Goal: Transaction & Acquisition: Purchase product/service

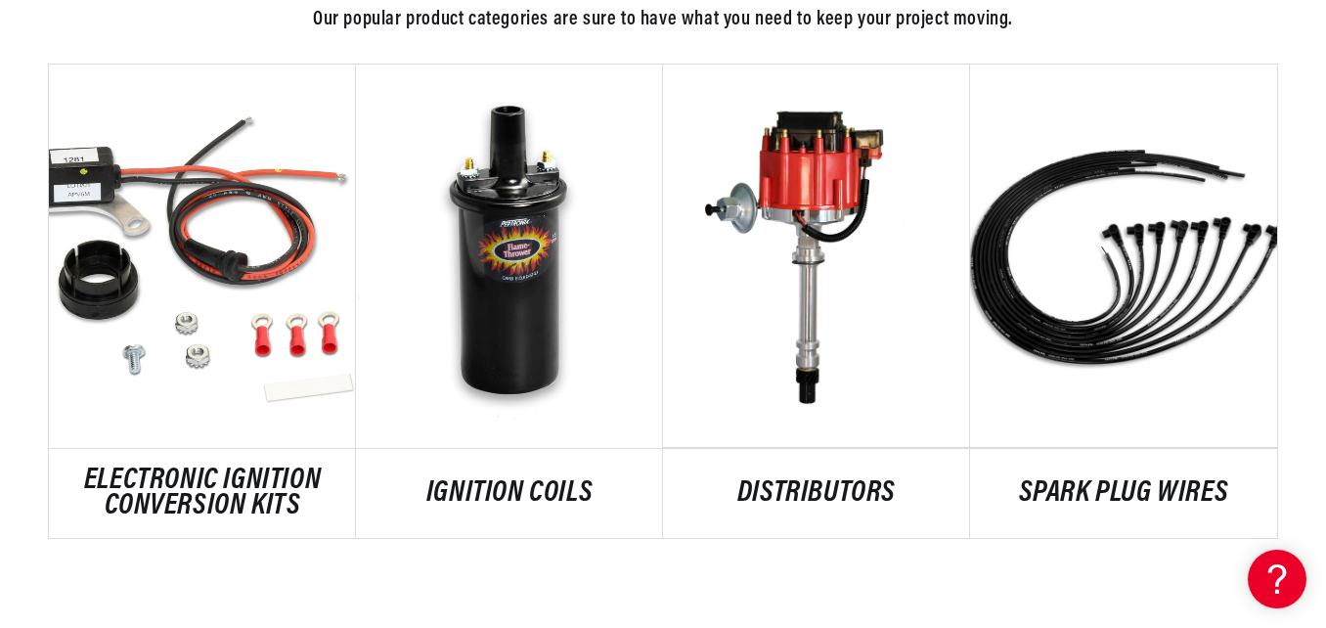
scroll to position [0, 622]
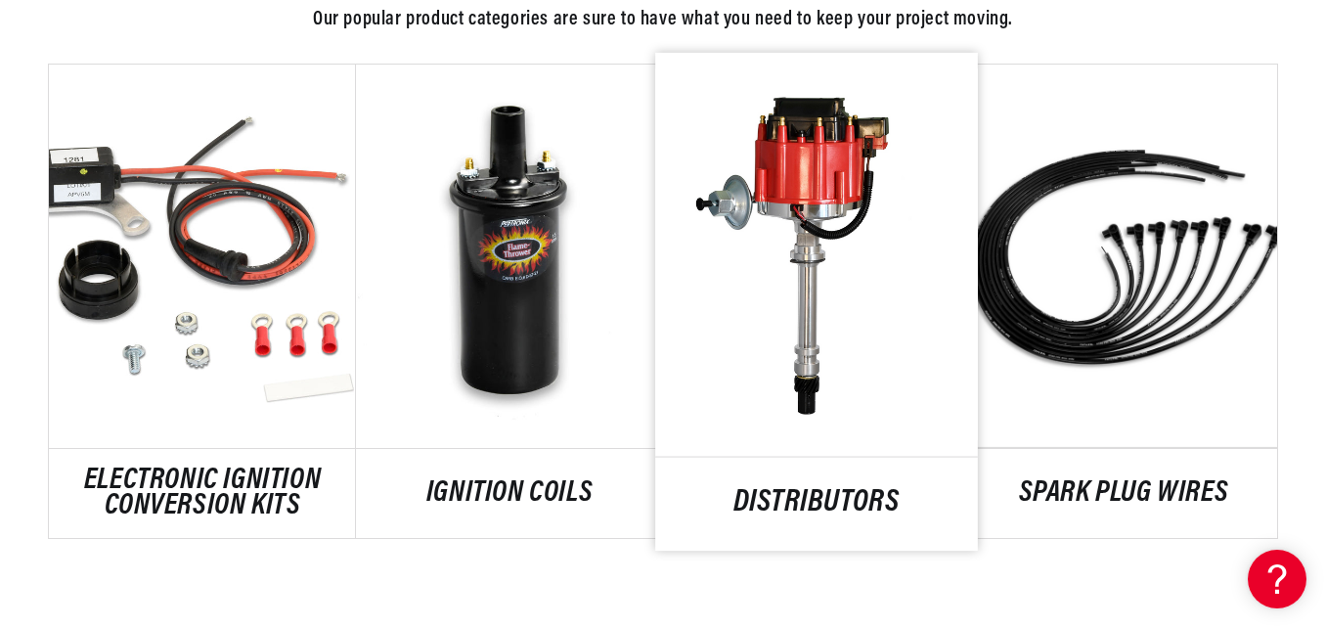
click at [829, 490] on link "DISTRIBUTORS" at bounding box center [816, 503] width 323 height 26
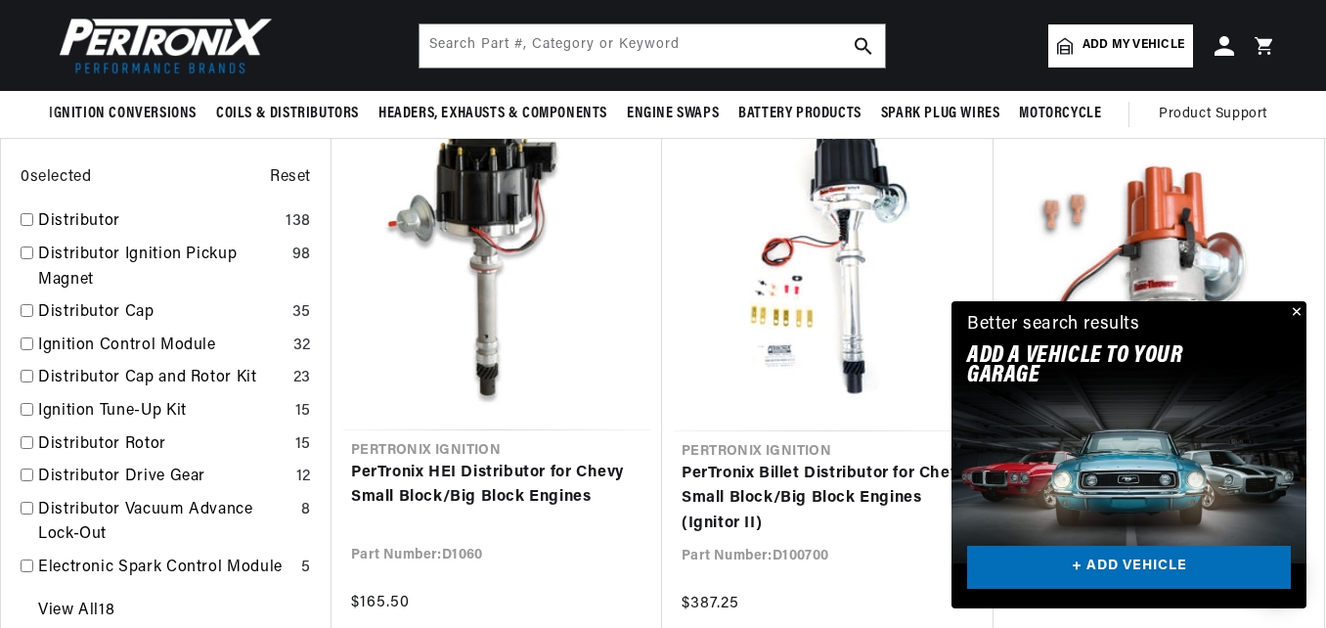
scroll to position [664, 0]
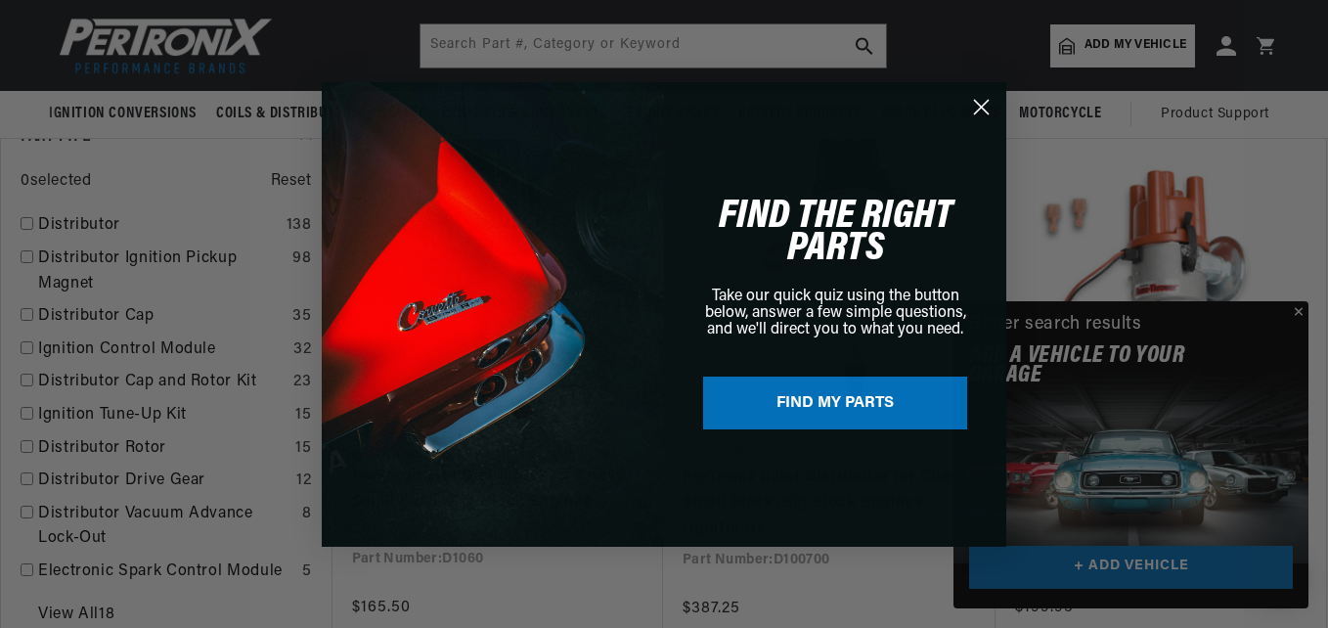
click at [987, 105] on circle "Close dialog" at bounding box center [981, 106] width 32 height 32
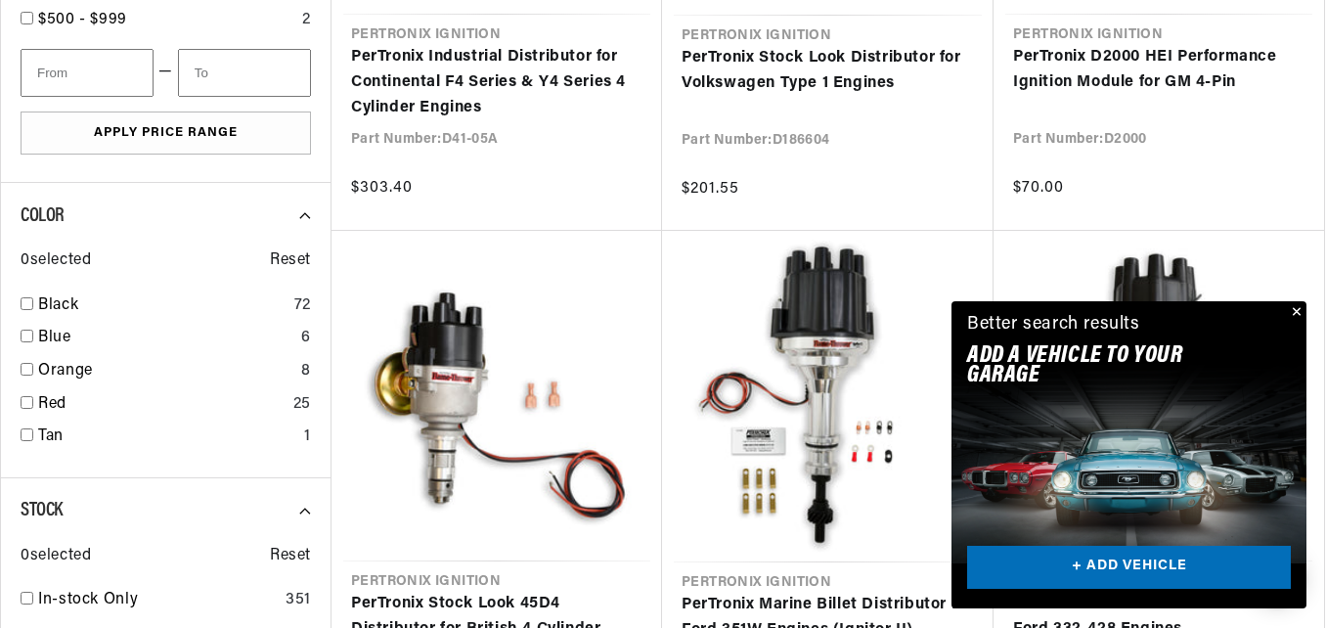
scroll to position [0, 592]
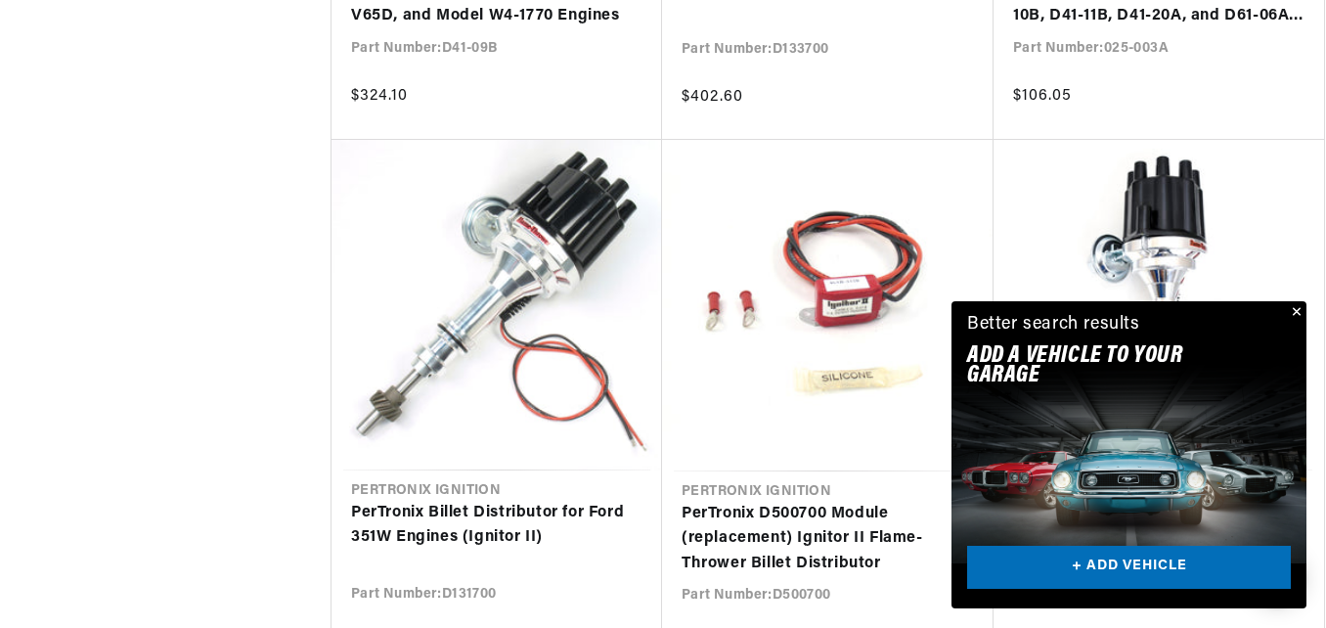
scroll to position [0, 592]
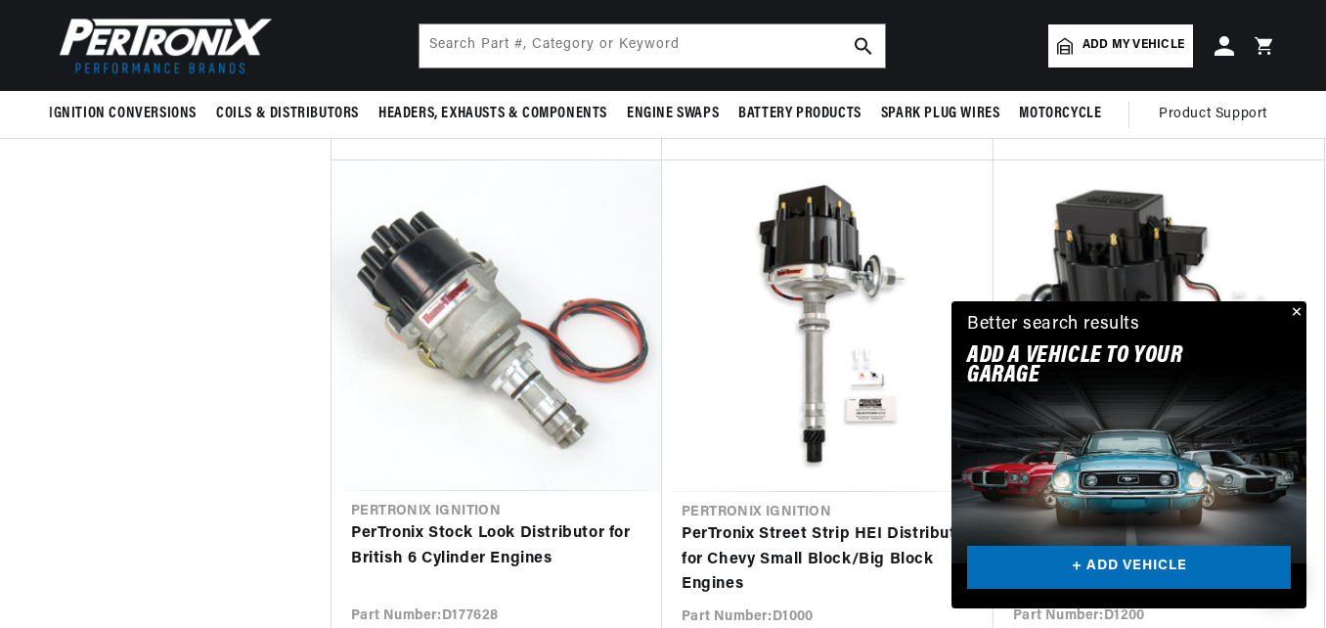
scroll to position [4999, 0]
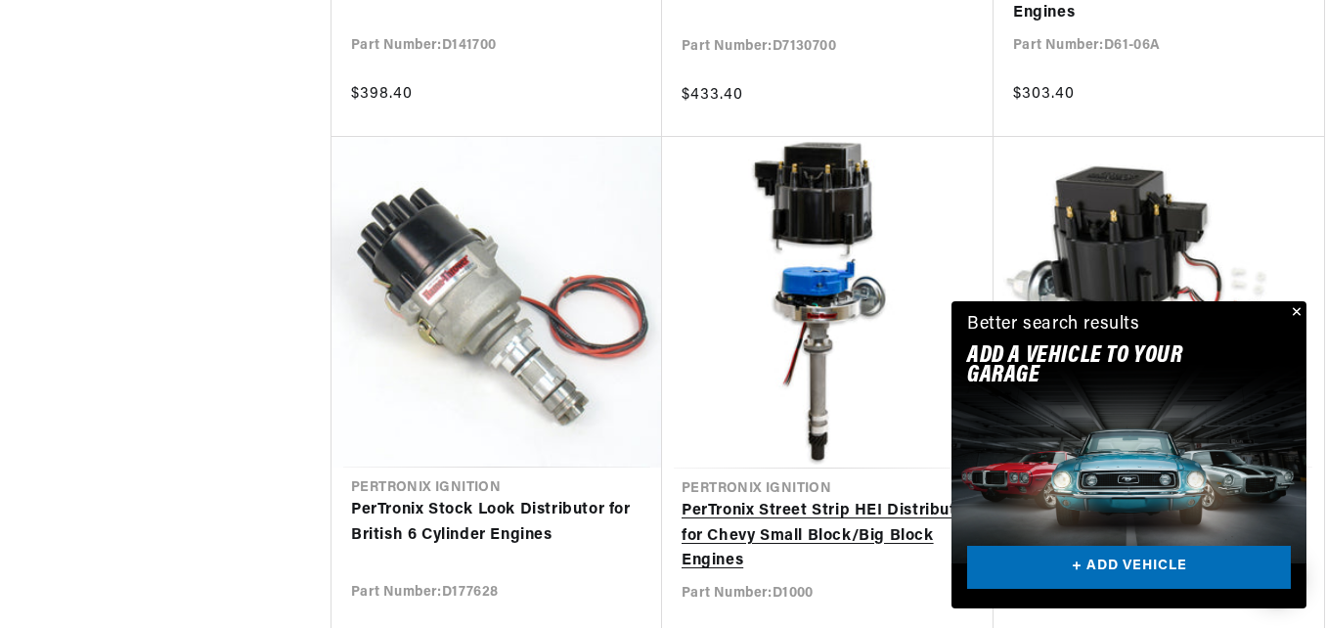
click at [815, 526] on link "PerTronix Street Strip HEI Distributor for Chevy Small Block/Big Block Engines" at bounding box center [827, 536] width 292 height 75
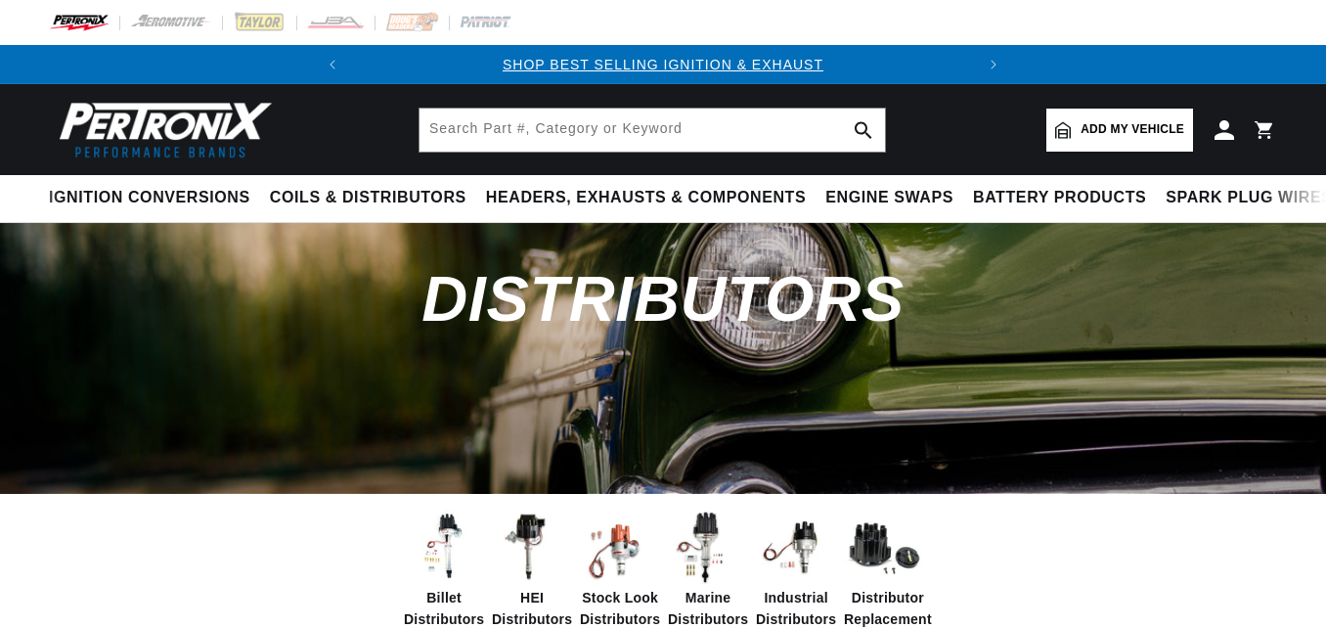
scroll to position [4186, 0]
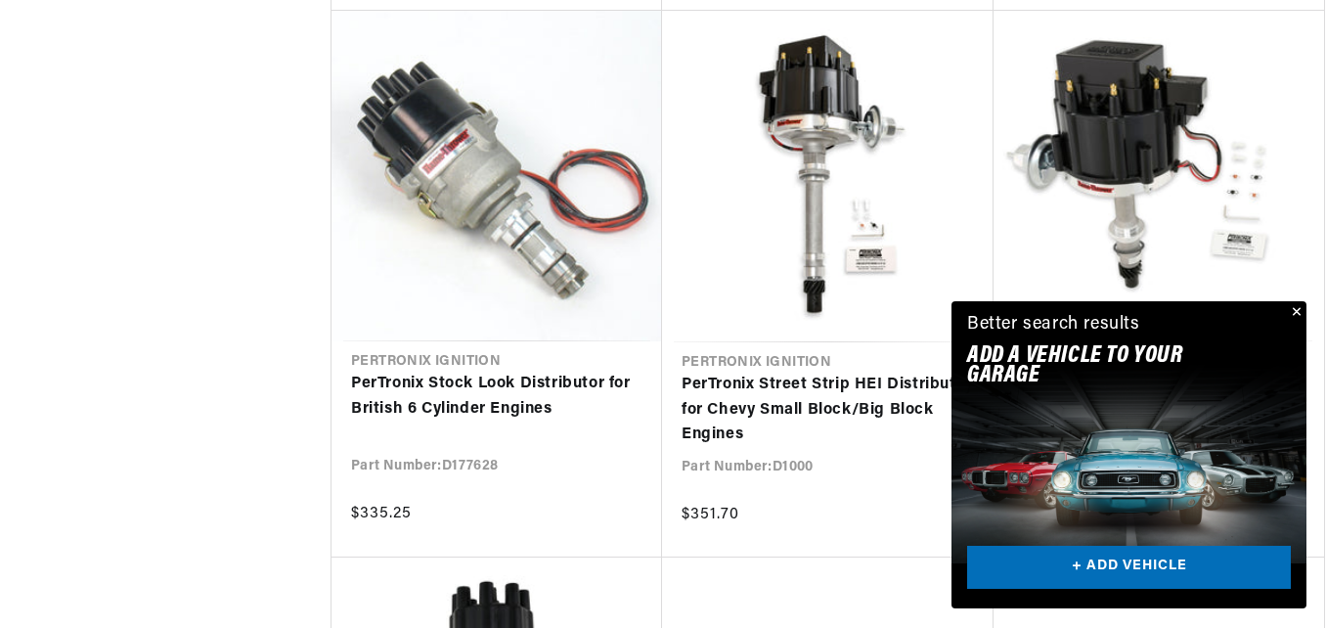
scroll to position [5131, 0]
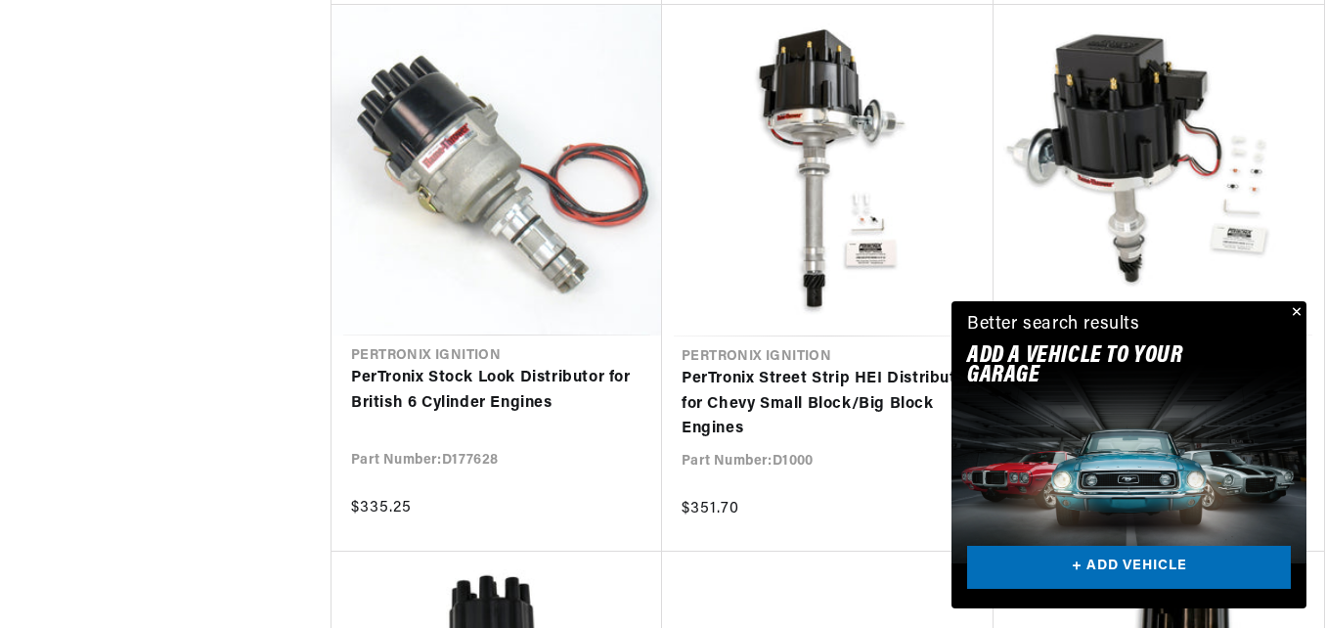
click at [1297, 316] on button "Close" at bounding box center [1294, 312] width 23 height 23
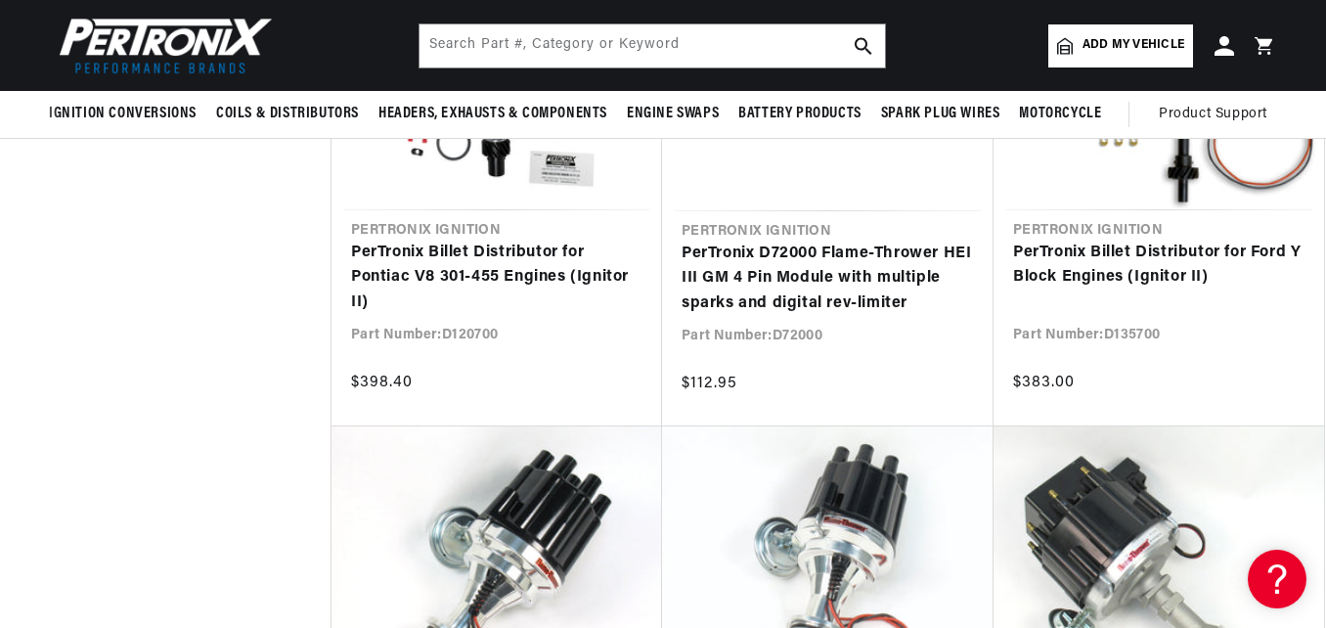
scroll to position [5651, 0]
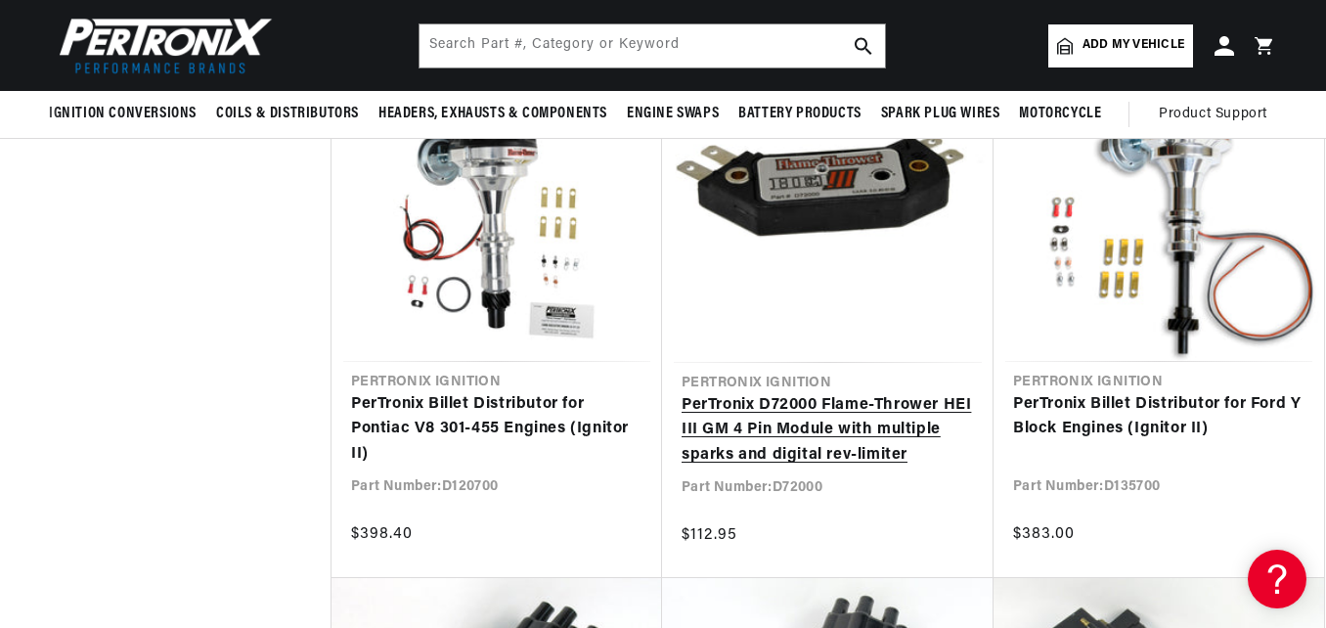
click at [888, 407] on link "PerTronix D72000 Flame-Thrower HEI III GM 4 Pin Module with multiple sparks and…" at bounding box center [827, 430] width 292 height 75
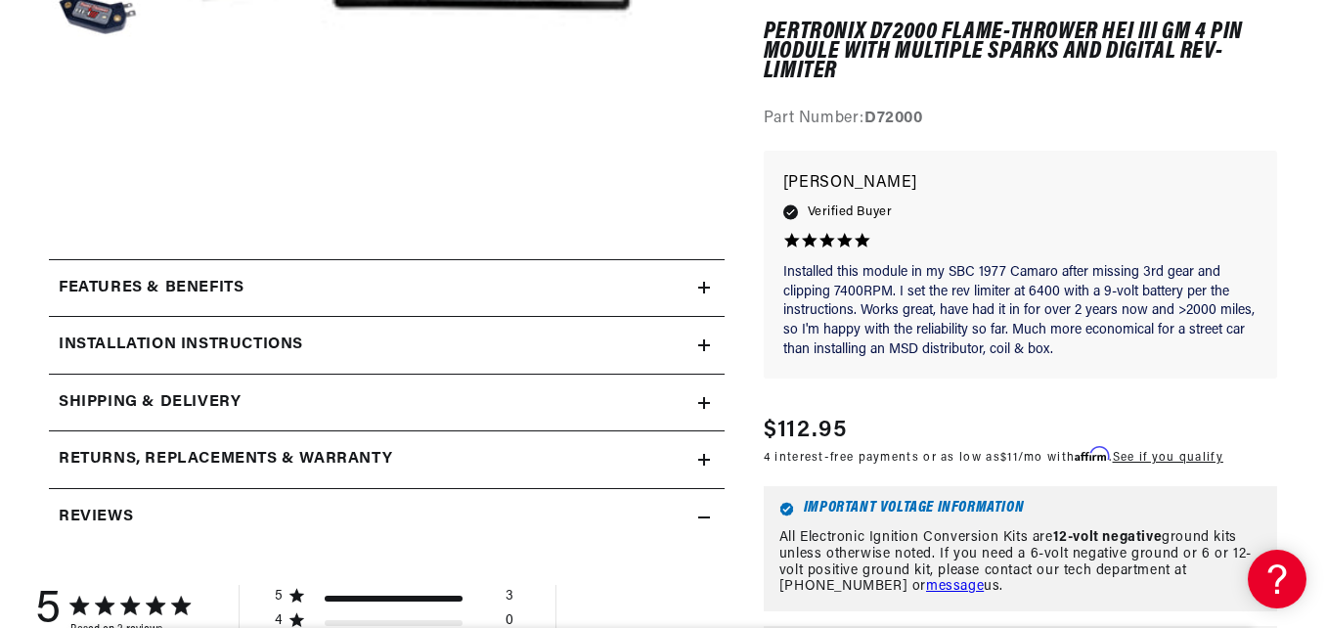
scroll to position [0, 592]
click at [703, 299] on summary "Features & Benefits" at bounding box center [387, 288] width 676 height 57
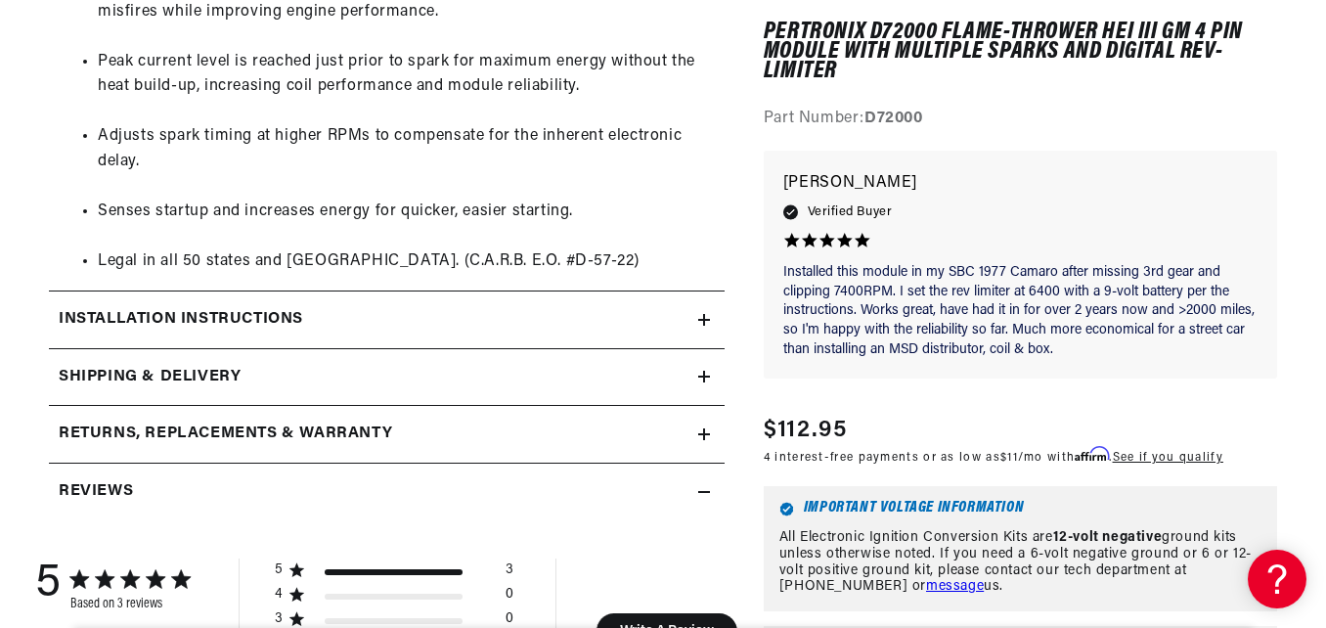
scroll to position [1219, 0]
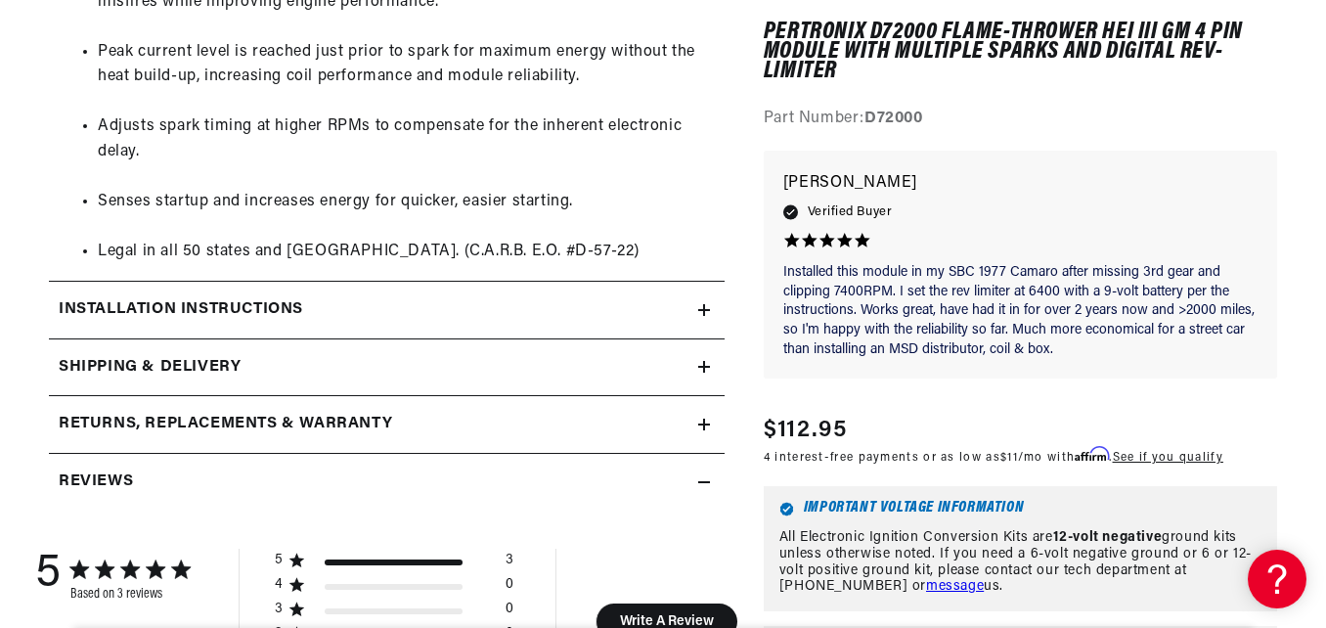
click at [706, 312] on icon at bounding box center [704, 310] width 12 height 12
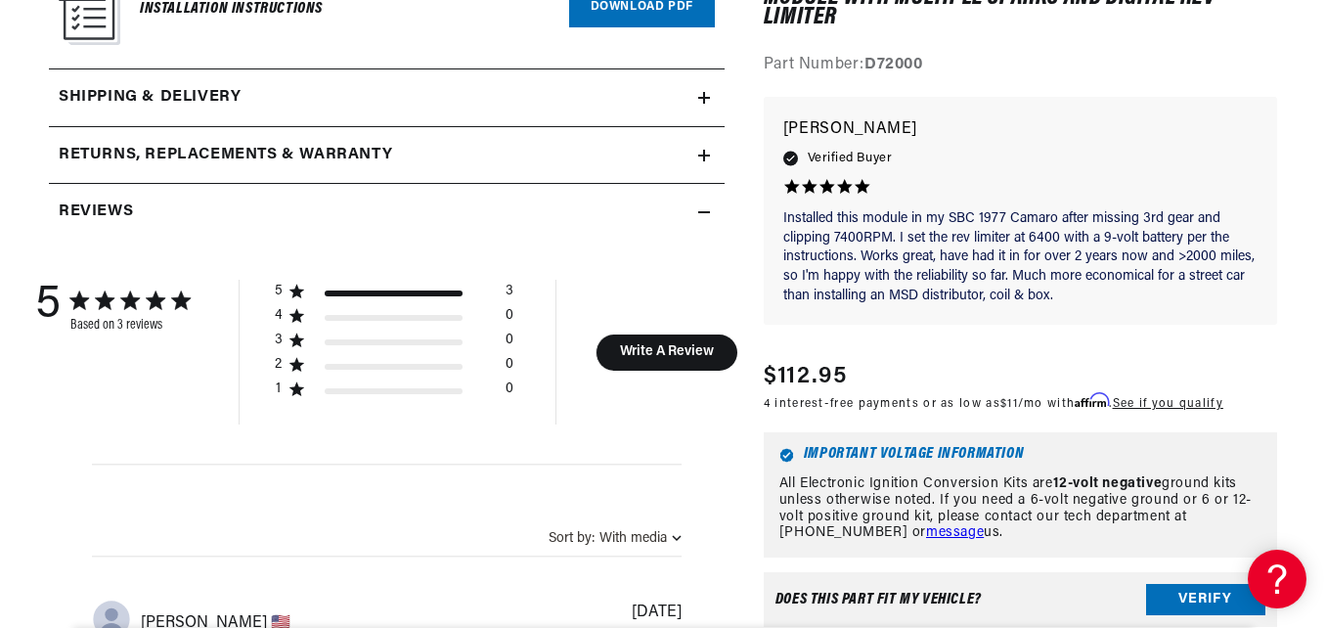
scroll to position [0, 0]
click at [705, 98] on icon at bounding box center [704, 98] width 12 height 0
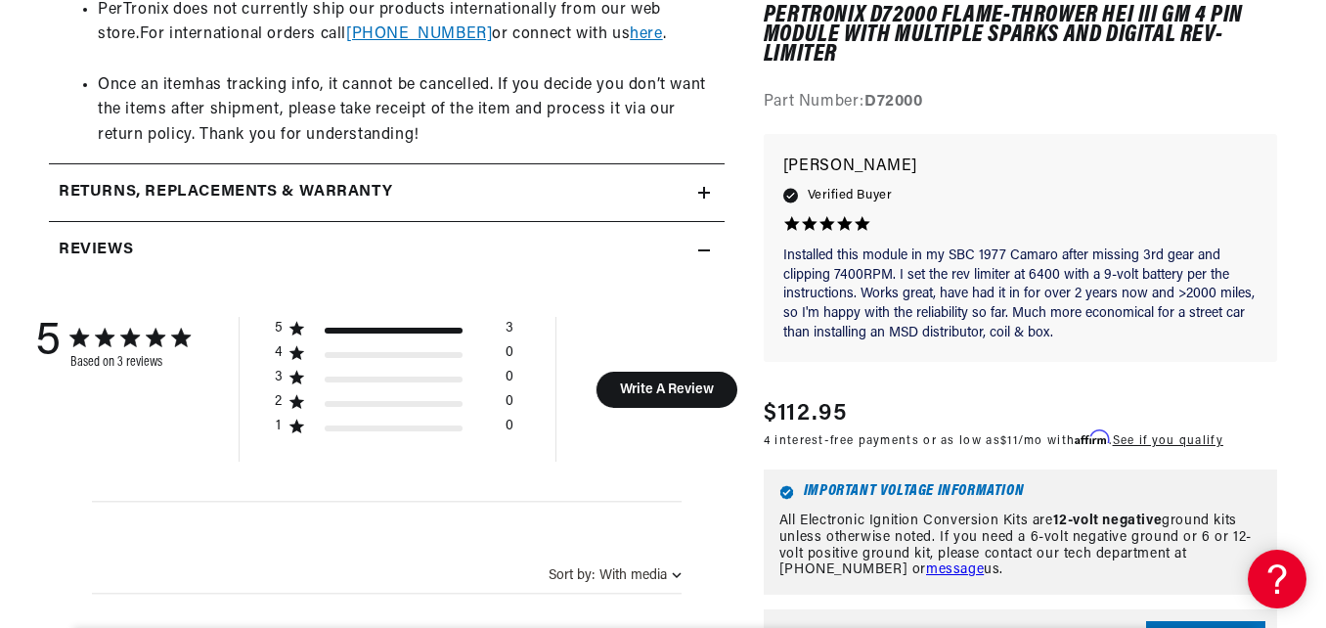
scroll to position [2193, 0]
click at [711, 163] on summary "Returns, Replacements & Warranty" at bounding box center [387, 191] width 676 height 57
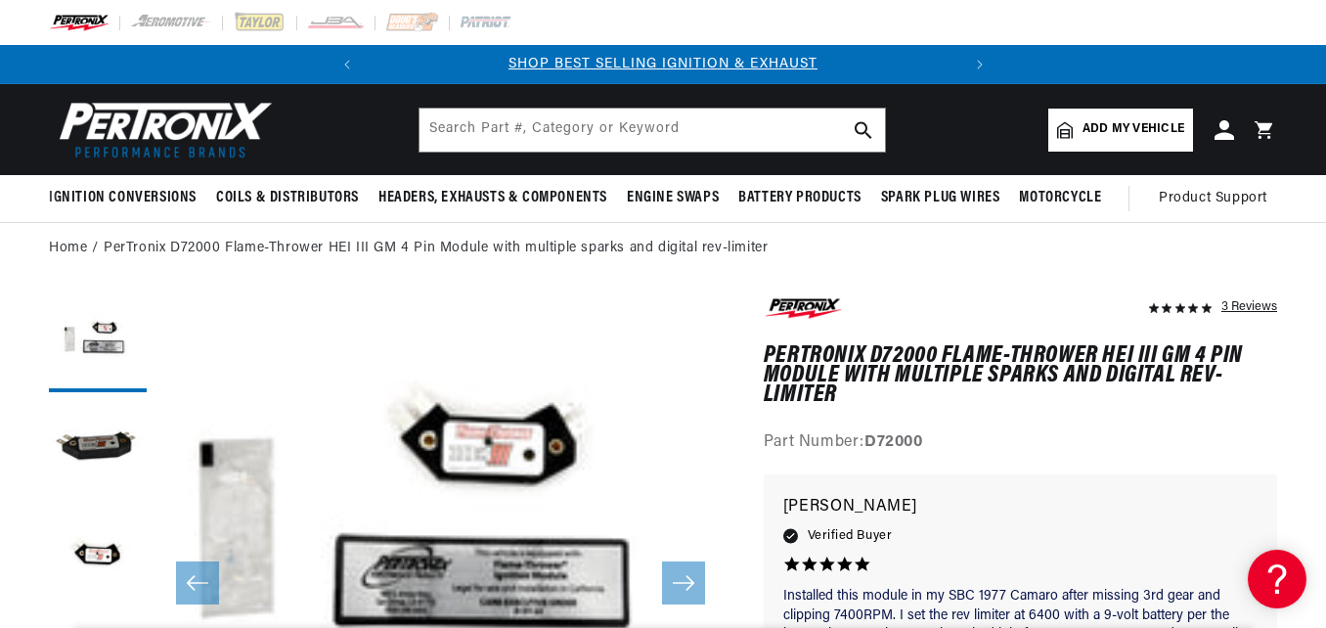
scroll to position [35, 0]
click at [68, 422] on button "Load image 2 in gallery view" at bounding box center [98, 451] width 98 height 98
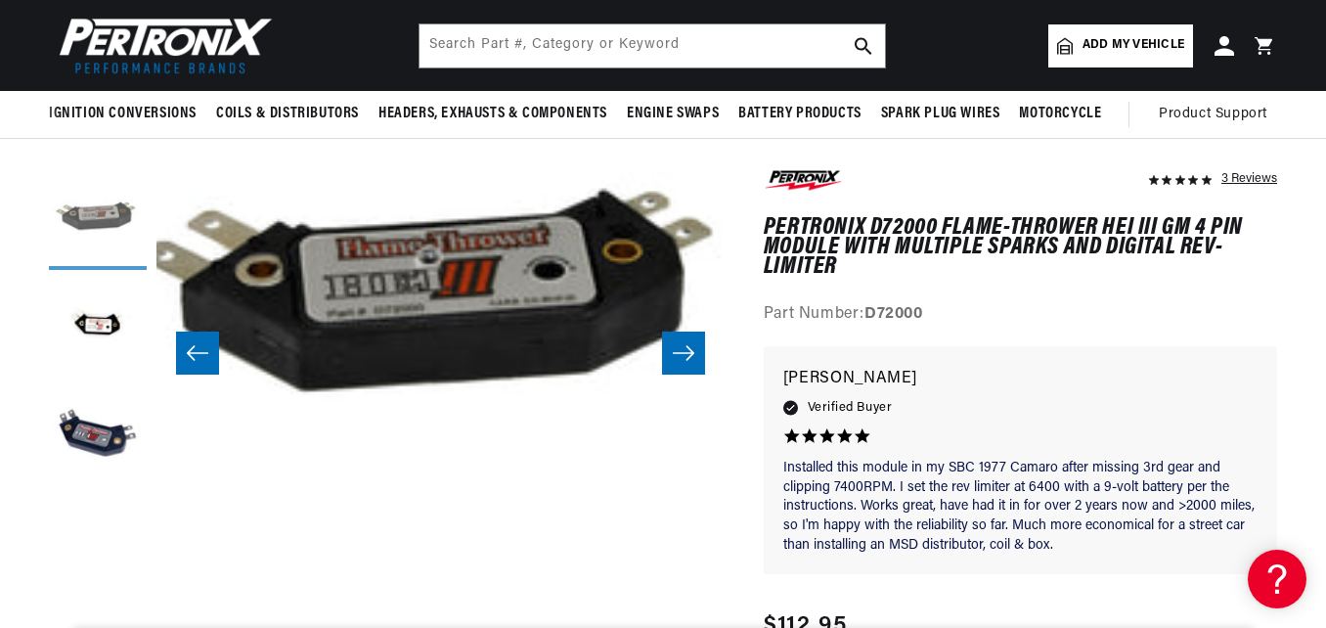
scroll to position [0, 0]
click at [107, 328] on button "Load image 3 in gallery view" at bounding box center [98, 329] width 98 height 98
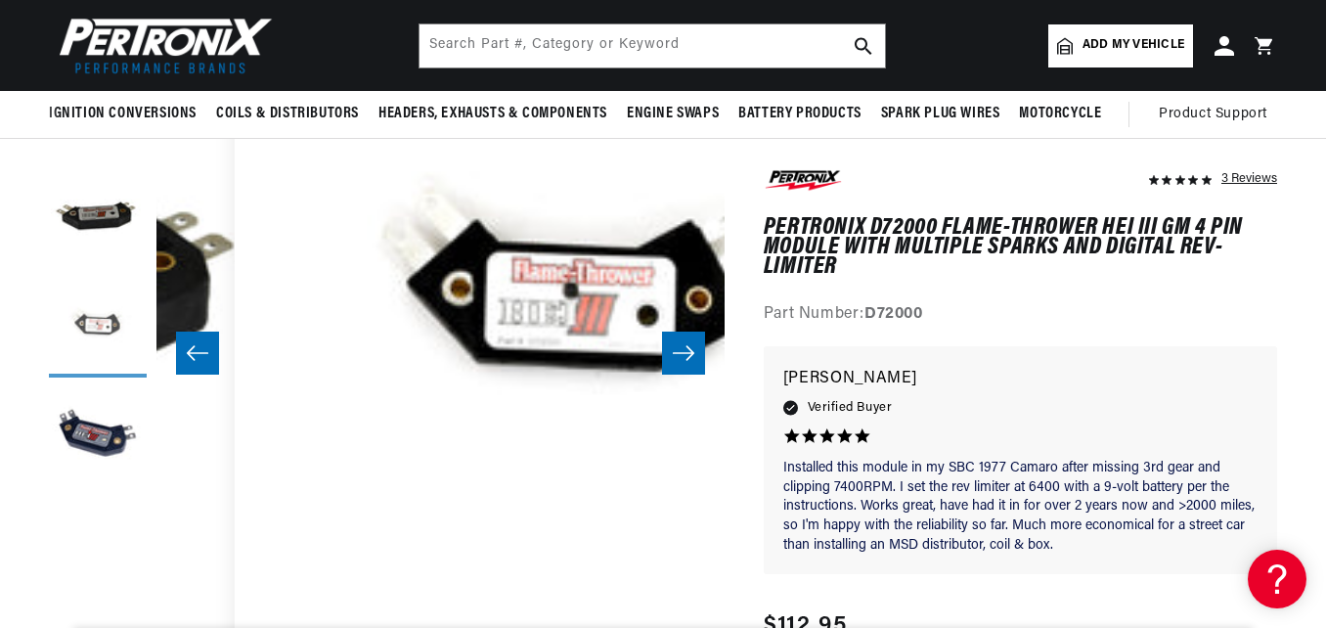
scroll to position [35, 1136]
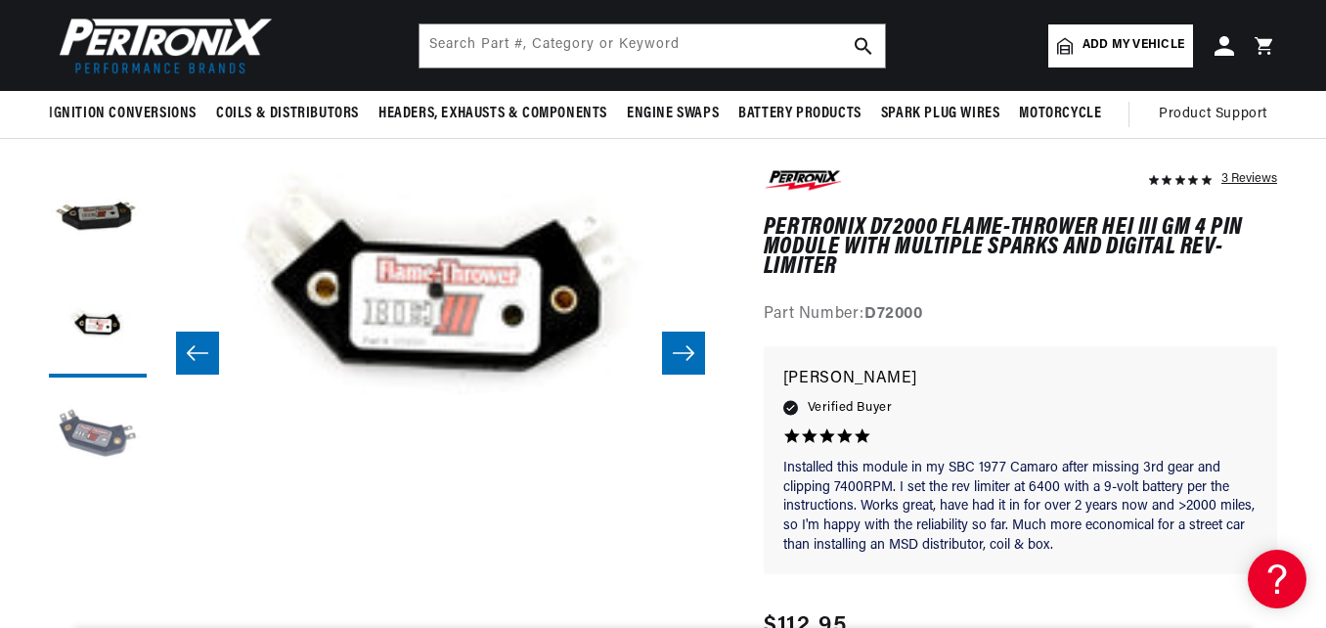
click at [116, 437] on button "Load image 4 in gallery view" at bounding box center [98, 436] width 98 height 98
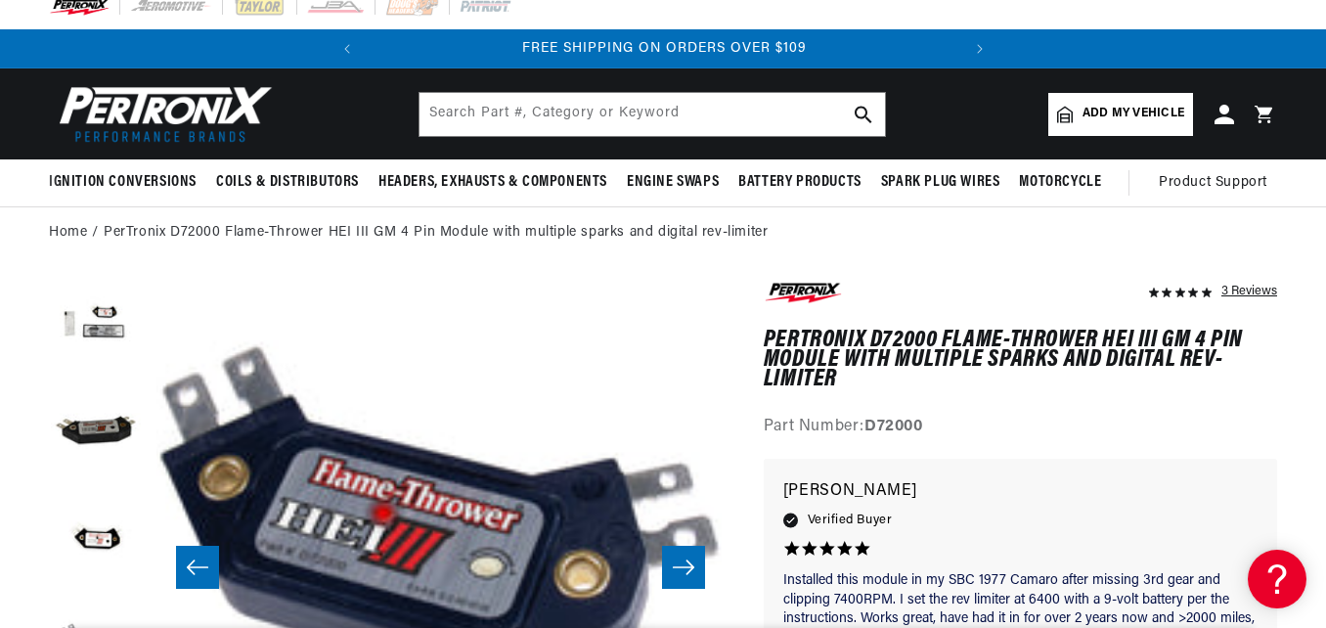
scroll to position [14, 0]
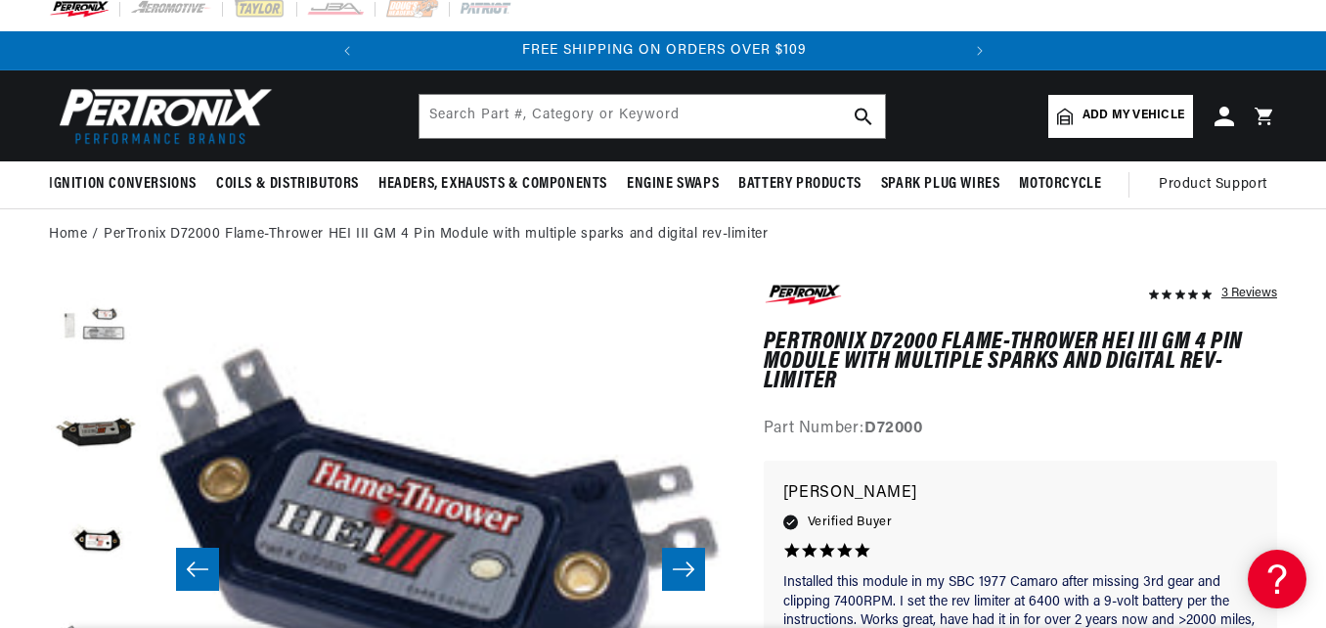
click at [107, 330] on button "Load image 1 in gallery view" at bounding box center [98, 330] width 98 height 98
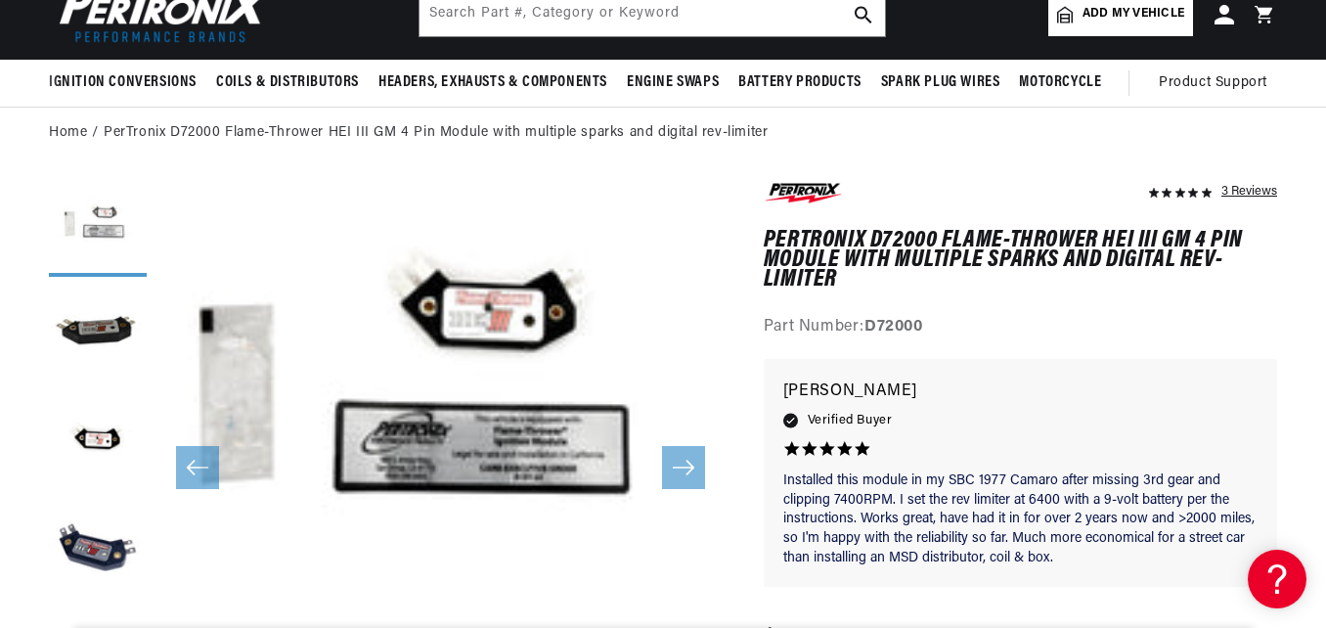
scroll to position [0, 0]
